Goal: Transaction & Acquisition: Purchase product/service

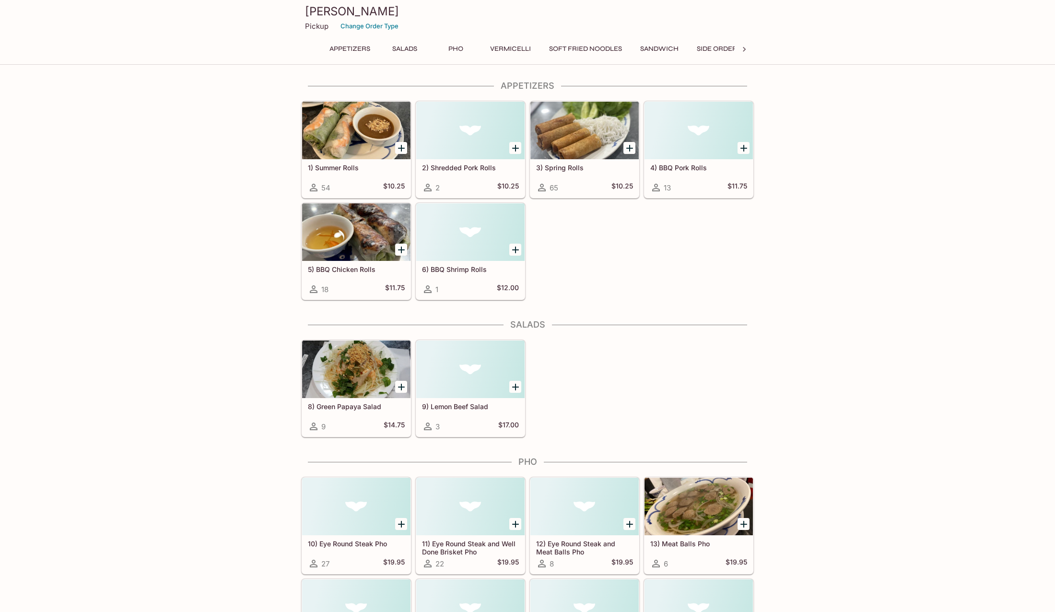
click at [351, 146] on div at bounding box center [356, 131] width 108 height 58
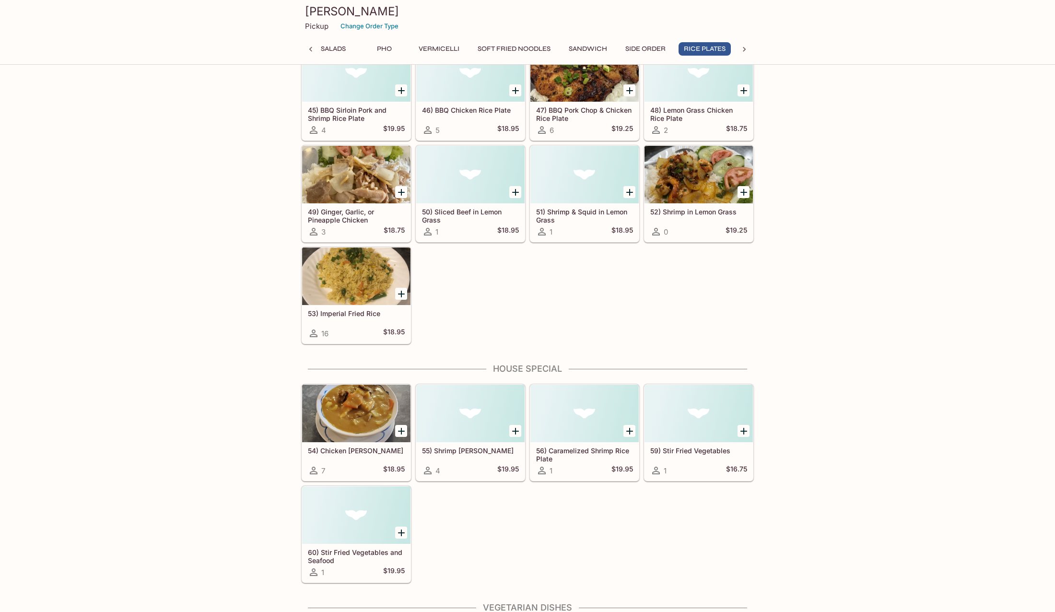
scroll to position [1966, 0]
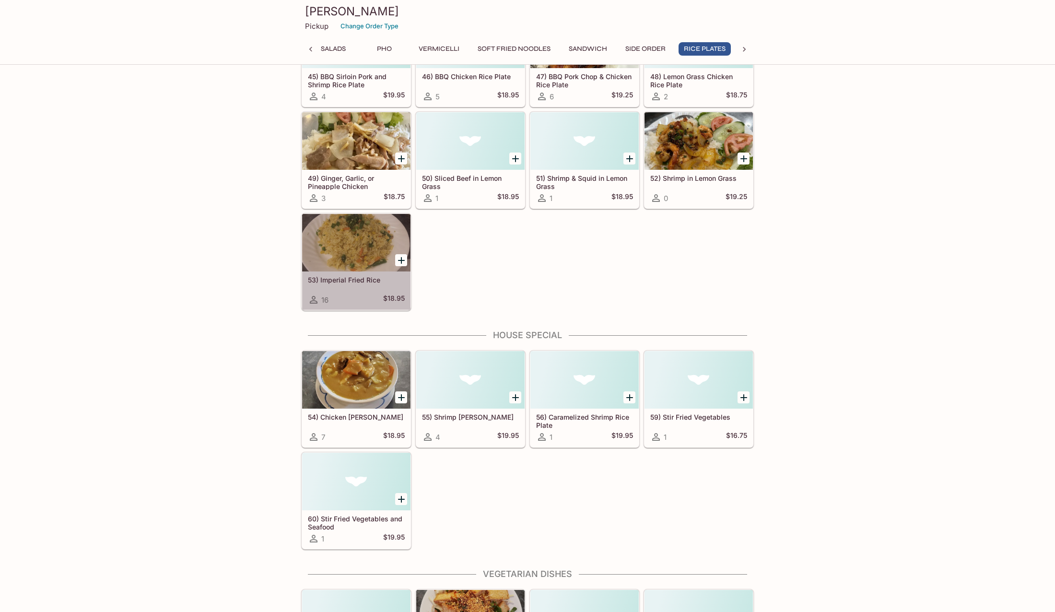
click at [339, 242] on div at bounding box center [356, 243] width 108 height 58
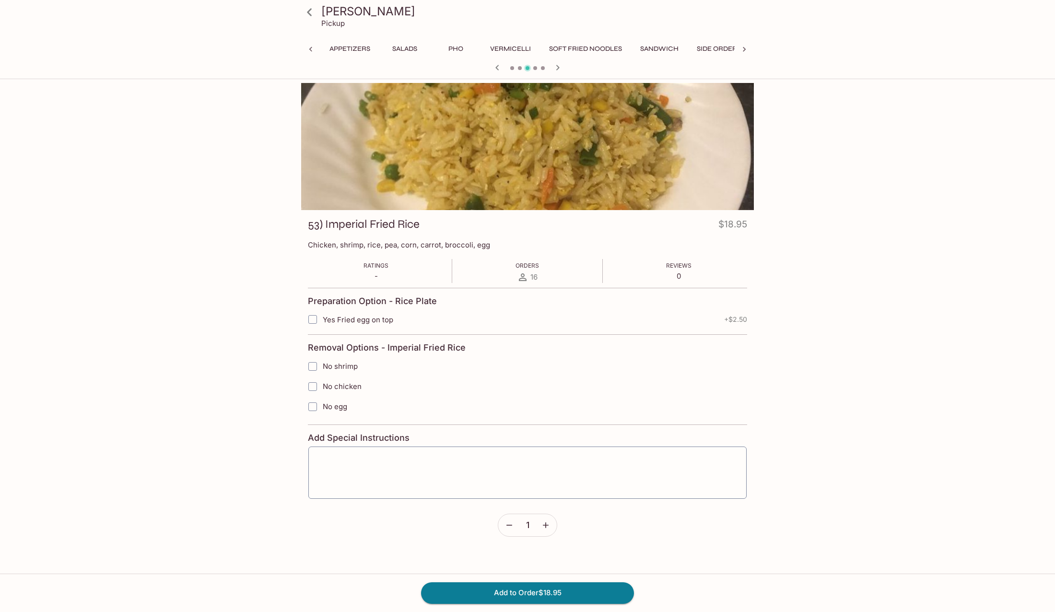
scroll to position [0, 71]
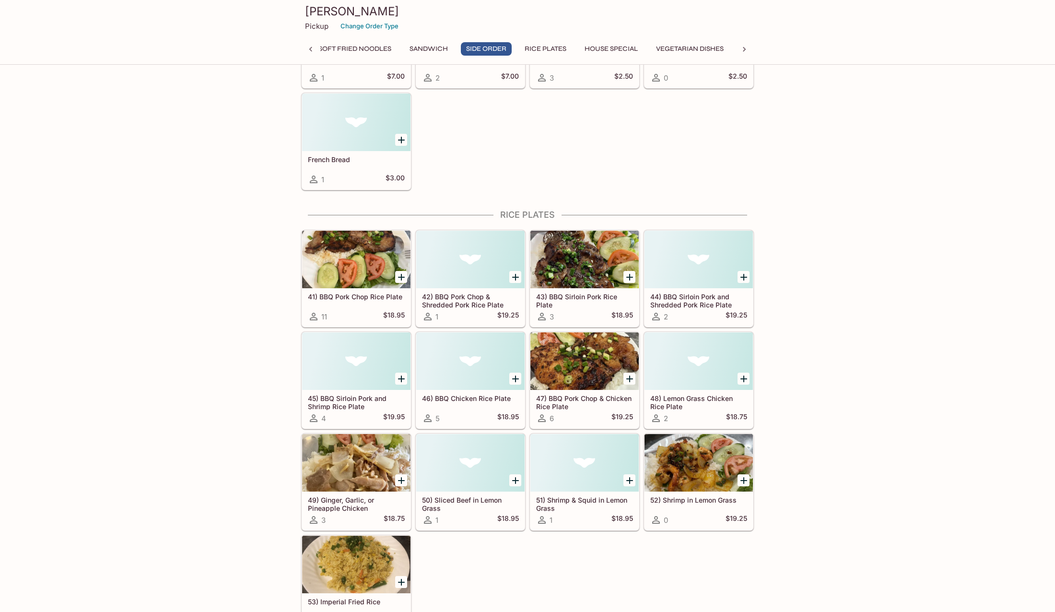
scroll to position [1620, 0]
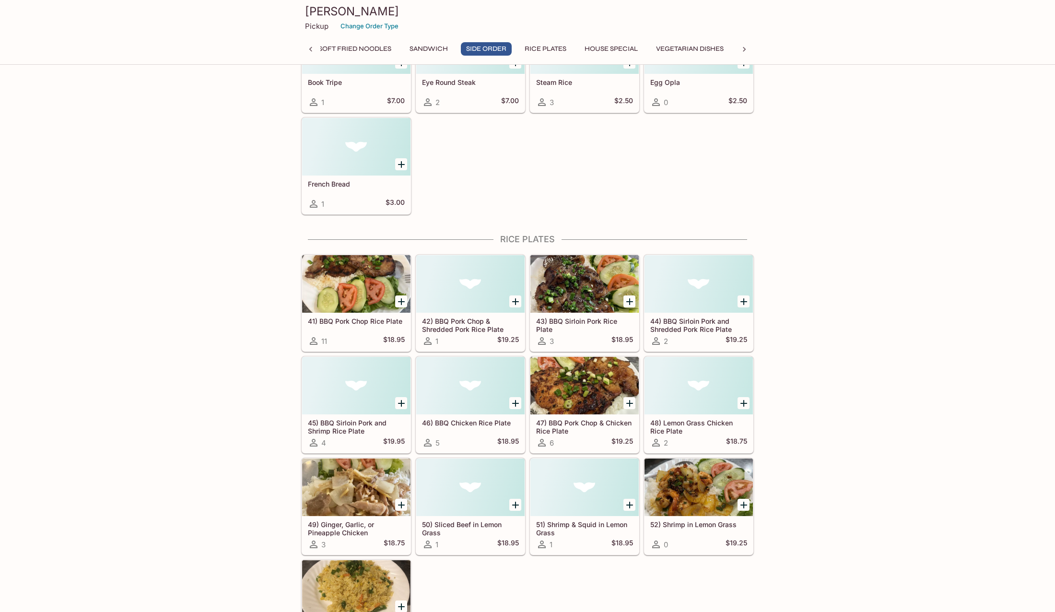
click at [707, 394] on div at bounding box center [699, 386] width 108 height 58
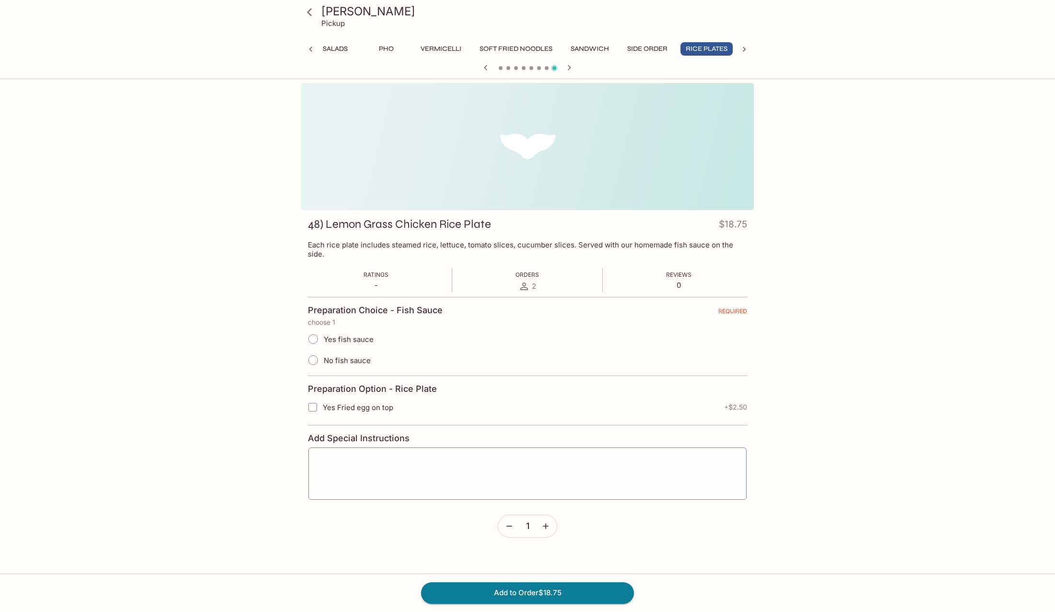
scroll to position [0, 71]
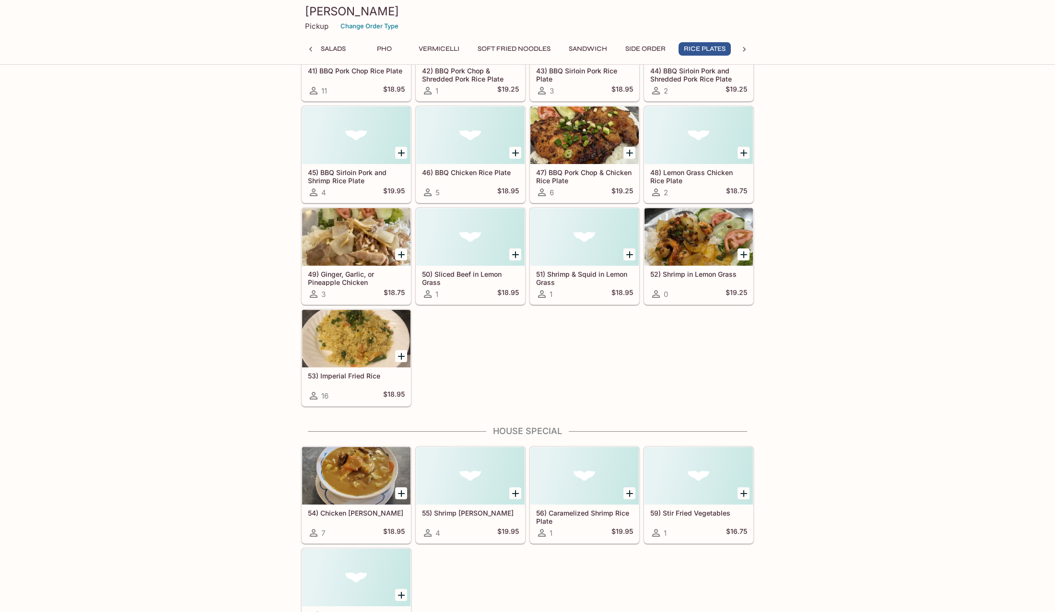
click at [349, 238] on div at bounding box center [356, 237] width 108 height 58
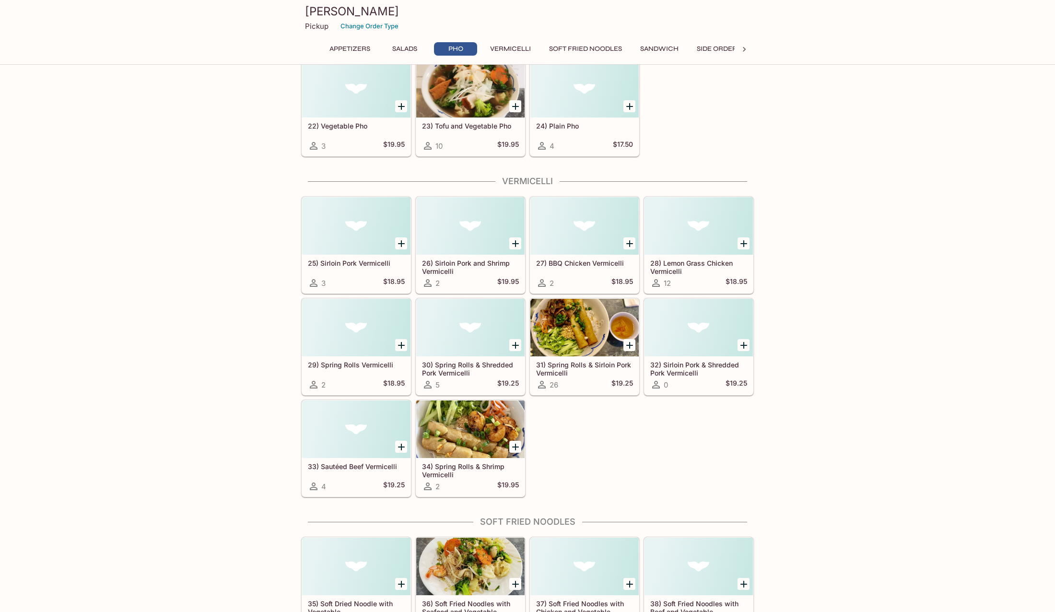
scroll to position [815, 0]
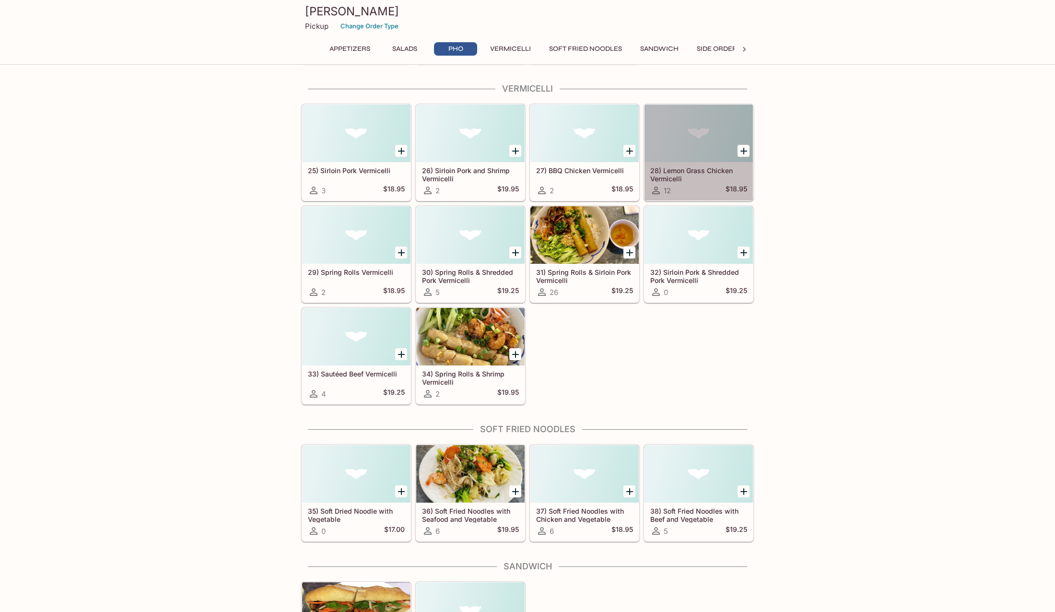
click at [711, 170] on h5 "28) Lemon Grass Chicken Vermicelli" at bounding box center [698, 174] width 97 height 16
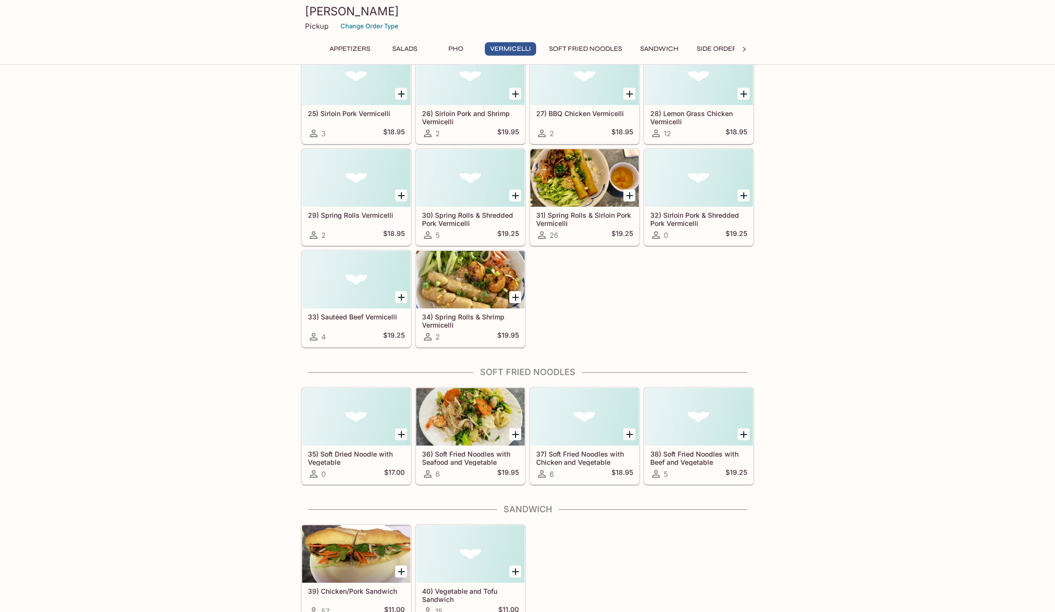
scroll to position [911, 0]
